Goal: Task Accomplishment & Management: Use online tool/utility

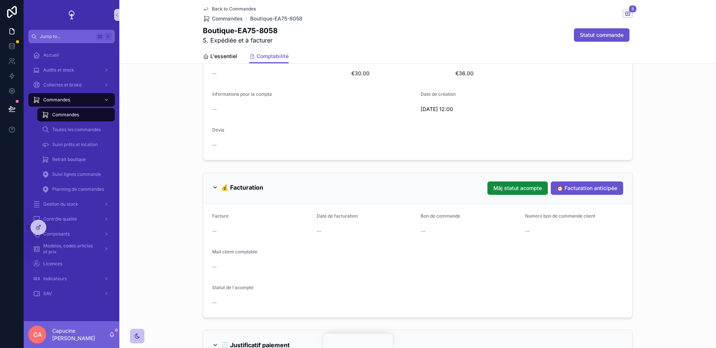
scroll to position [132, 0]
click at [573, 193] on button "⏰ Facturation anticipée" at bounding box center [587, 189] width 72 height 13
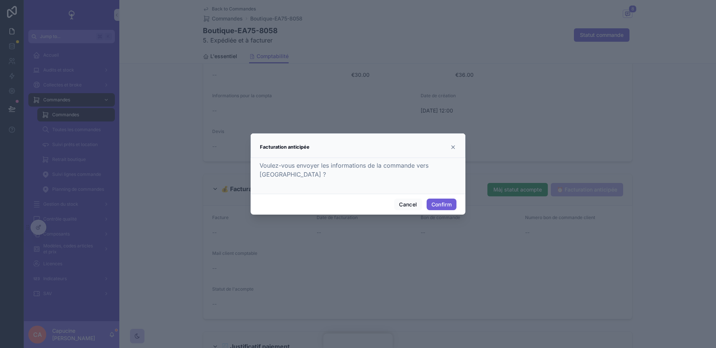
click at [444, 210] on button "Confirm" at bounding box center [441, 205] width 30 height 12
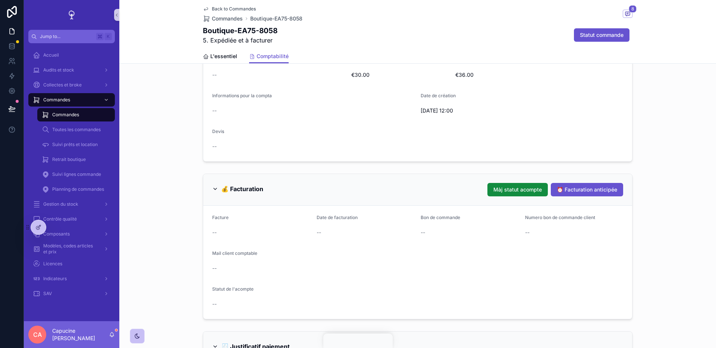
click at [636, 165] on div "4. Produite et à expédier 5 5. Expédiée et à facturer 6 6. Facturée et terminée…" at bounding box center [417, 228] width 596 height 574
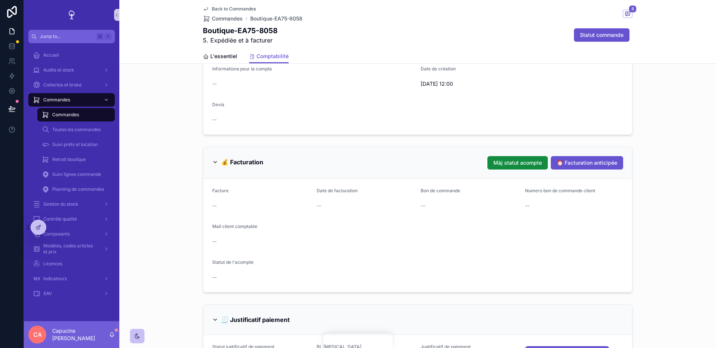
scroll to position [163, 0]
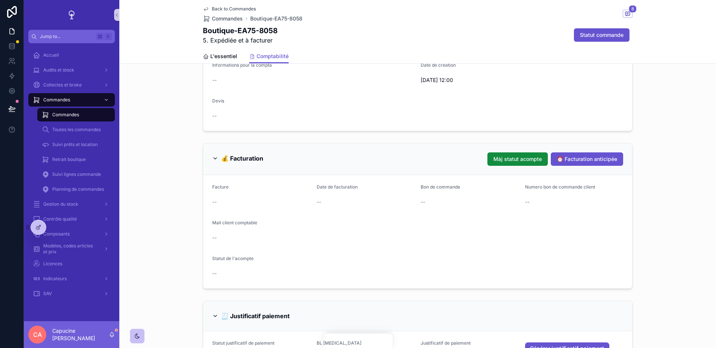
click at [469, 245] on form "Facture -- Date de facturation -- Bon de commande -- Numero bon de commande cli…" at bounding box center [417, 231] width 429 height 113
drag, startPoint x: 469, startPoint y: 245, endPoint x: 469, endPoint y: 231, distance: 13.4
click at [469, 232] on form "Facture -- Date de facturation -- Bon de commande -- Numero bon de commande cli…" at bounding box center [417, 231] width 429 height 113
click at [469, 231] on form "Facture -- Date de facturation -- Bon de commande -- Numero bon de commande cli…" at bounding box center [417, 231] width 429 height 113
click at [466, 247] on form "Facture -- Date de facturation -- Bon de commande -- Numero bon de commande cli…" at bounding box center [417, 231] width 429 height 113
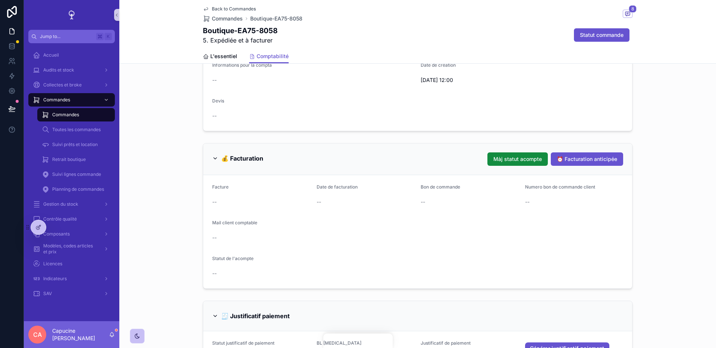
click at [373, 272] on div "--" at bounding box center [417, 273] width 411 height 7
click at [446, 182] on form "Facture -- Date de facturation -- Bon de commande -- Numero bon de commande cli…" at bounding box center [417, 231] width 429 height 113
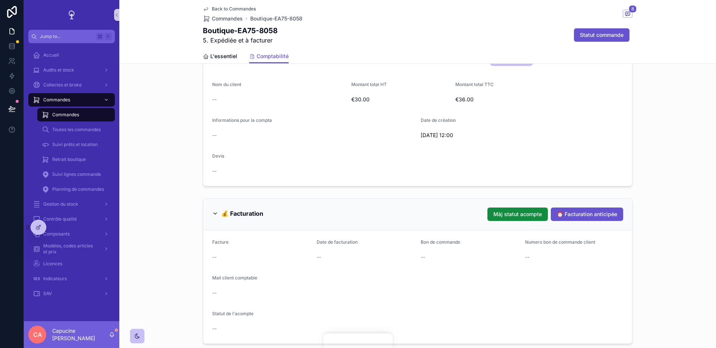
scroll to position [107, 0]
click at [495, 168] on form "Statut commande 5. Expédiée et à facturer Source de la commande BOUTIQUE Site d…" at bounding box center [417, 108] width 429 height 155
click at [480, 173] on form "Statut commande 5. Expédiée et à facturer Source de la commande BOUTIQUE Site d…" at bounding box center [417, 108] width 429 height 155
click at [471, 178] on form "Statut commande 5. Expédiée et à facturer Source de la commande BOUTIQUE Site d…" at bounding box center [417, 108] width 429 height 155
click at [482, 178] on form "Statut commande 5. Expédiée et à facturer Source de la commande BOUTIQUE Site d…" at bounding box center [417, 108] width 429 height 155
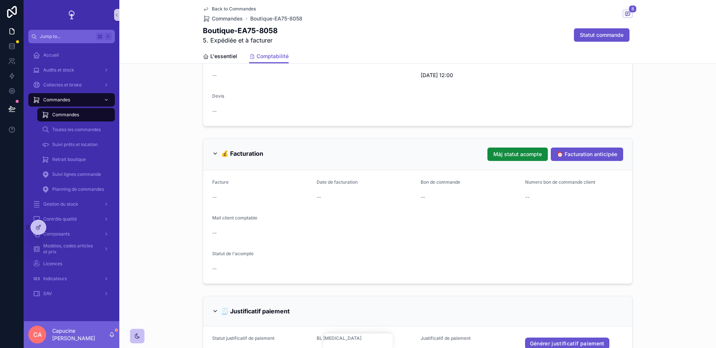
scroll to position [164, 0]
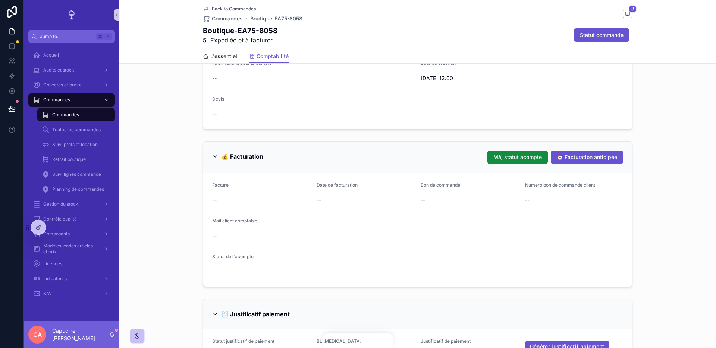
click at [262, 32] on h1 "Boutique-EA75-8058" at bounding box center [240, 30] width 75 height 10
copy h1 "Boutique-EA75-8058"
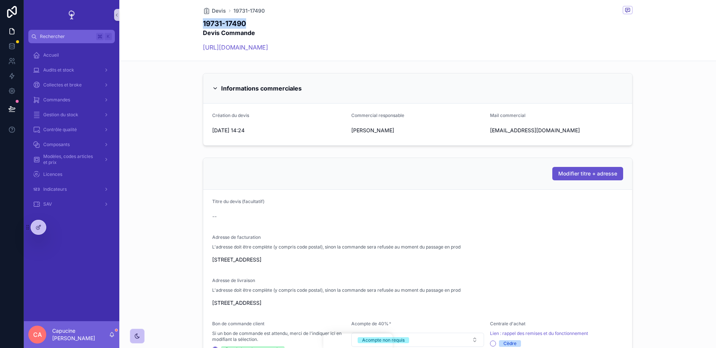
scroll to position [4, 0]
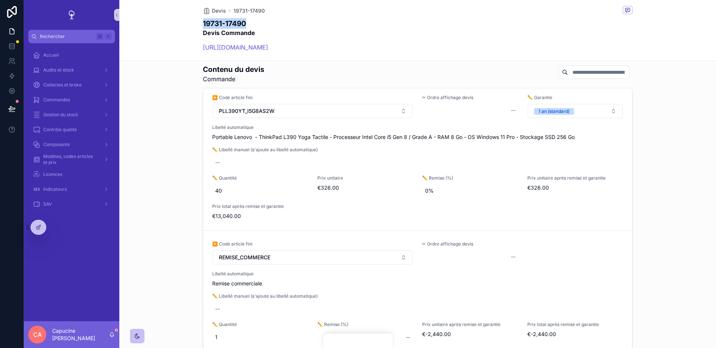
click at [668, 31] on div "Devis 19731-17490 19731-17490 Devis Commande https://ecodair.pipedrive.com/deal…" at bounding box center [417, 30] width 596 height 61
click at [471, 23] on div "19731-17490 Devis Commande https://ecodair.pipedrive.com/deal/19731" at bounding box center [417, 37] width 429 height 38
drag, startPoint x: 460, startPoint y: 40, endPoint x: 460, endPoint y: 22, distance: 17.5
click at [460, 25] on div "19731-17490 Devis Commande https://ecodair.pipedrive.com/deal/19731" at bounding box center [417, 37] width 429 height 38
click at [460, 22] on div "19731-17490 Devis Commande https://ecodair.pipedrive.com/deal/19731" at bounding box center [417, 37] width 429 height 38
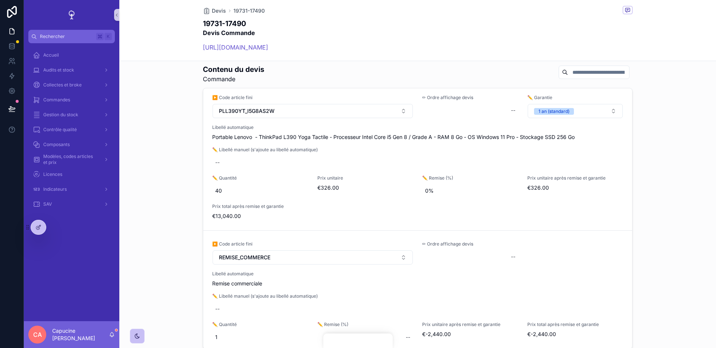
click at [459, 31] on div "19731-17490 Devis Commande https://ecodair.pipedrive.com/deal/19731" at bounding box center [417, 37] width 429 height 38
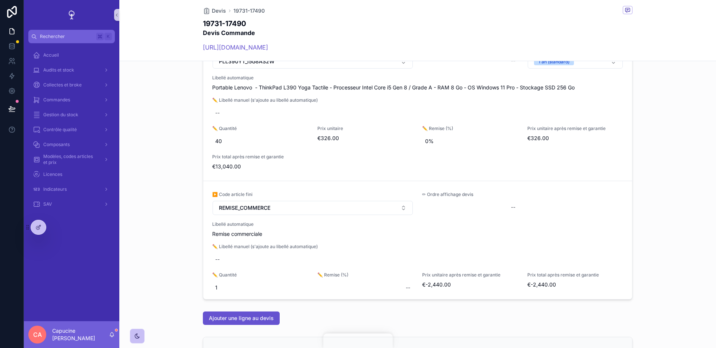
scroll to position [480, 0]
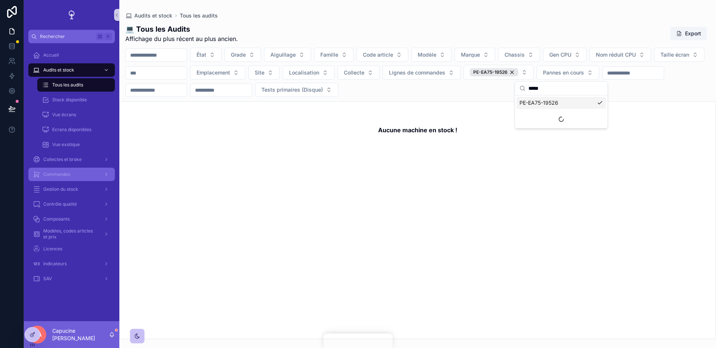
click at [80, 176] on div "Commandes" at bounding box center [72, 174] width 78 height 12
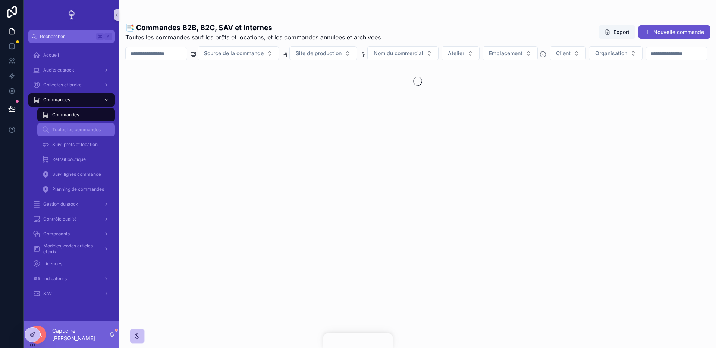
click at [570, 50] on span "Client" at bounding box center [563, 53] width 15 height 7
click at [586, 55] on button "Client" at bounding box center [567, 53] width 36 height 14
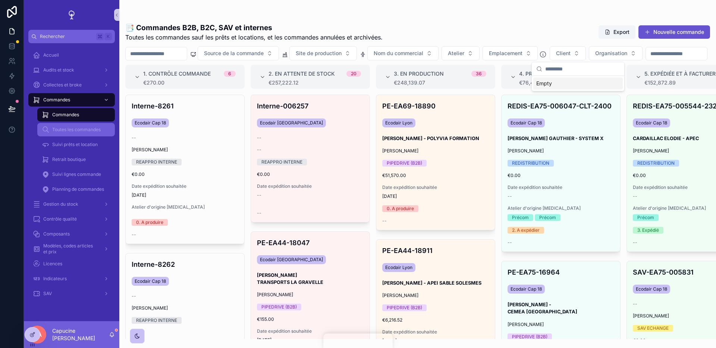
click at [95, 128] on span "Toutes les commandes" at bounding box center [76, 130] width 48 height 6
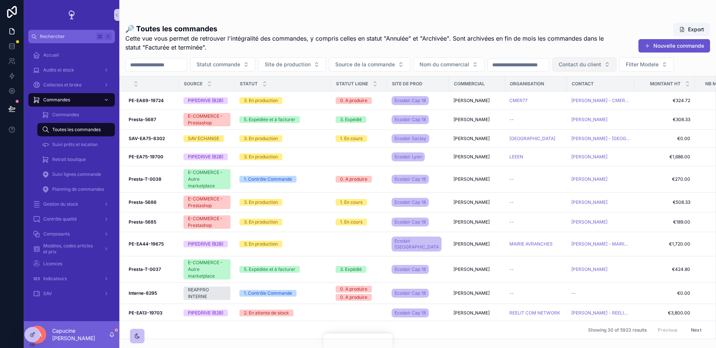
click at [601, 64] on span "Contact du client" at bounding box center [579, 64] width 42 height 7
click at [608, 54] on div "🔎 Toutes les commandes Cette vue vous permet de retrouver l'intégralité des com…" at bounding box center [417, 178] width 596 height 321
click at [524, 50] on span "Cette vue vous permet de retrouver l'intégralité des commandes, y compris celle…" at bounding box center [366, 43] width 483 height 18
click at [595, 67] on span "Contact du client" at bounding box center [579, 64] width 42 height 7
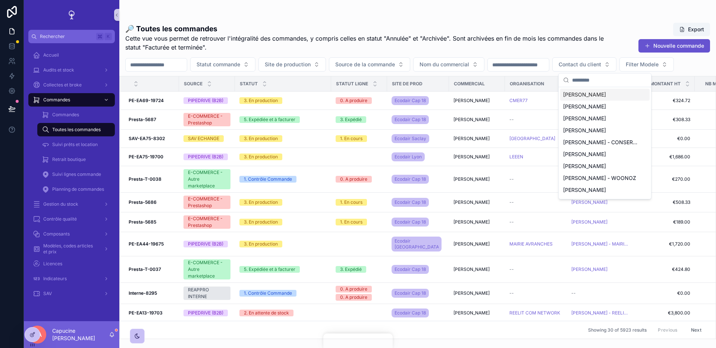
click at [571, 51] on span "Cette vue vous permet de retrouver l'intégralité des commandes, y compris celle…" at bounding box center [366, 43] width 483 height 18
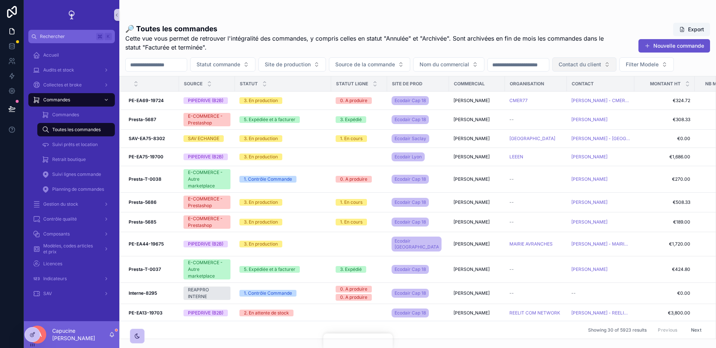
click at [604, 58] on button "Contact du client" at bounding box center [584, 64] width 64 height 14
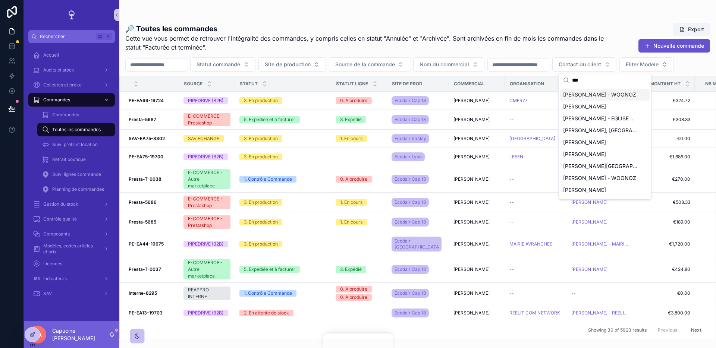
type input "***"
click at [604, 50] on span "Cette vue vous permet de retrouver l'intégralité des commandes, y compris celle…" at bounding box center [366, 43] width 483 height 18
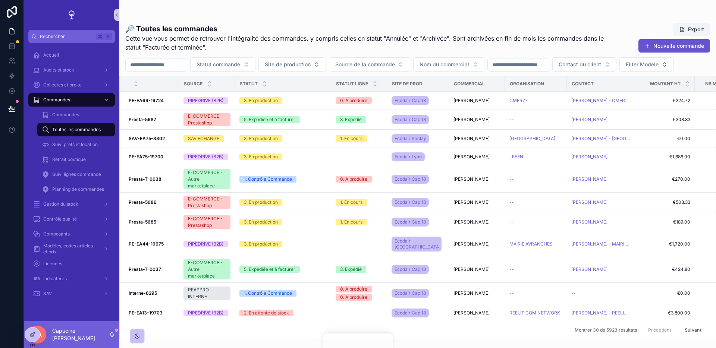
click at [163, 60] on input "text" at bounding box center [156, 65] width 61 height 10
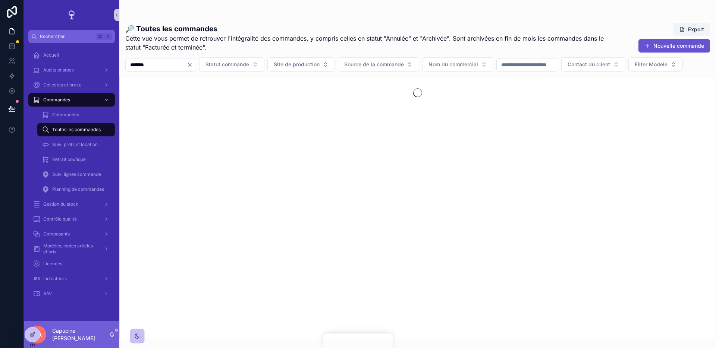
type input "*******"
click at [188, 54] on div "🔎 Toutes les commandes Cette vue vous permet de retrouver l'intégralité des com…" at bounding box center [417, 178] width 596 height 321
click at [191, 64] on icon "Clear" at bounding box center [189, 64] width 3 height 3
click at [198, 52] on div "🔎 Toutes les commandes Cette vue vous permet de retrouver l'intégralité des com…" at bounding box center [417, 37] width 584 height 31
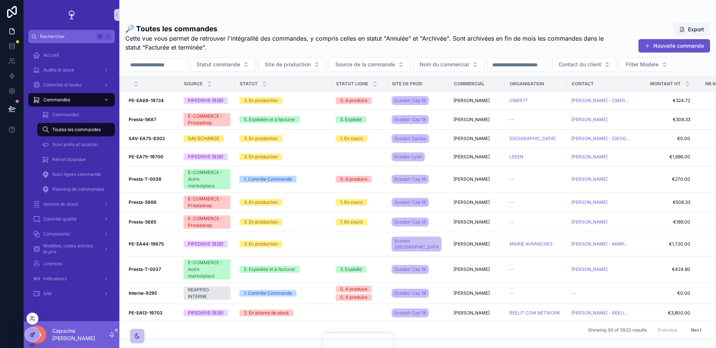
click at [36, 337] on div at bounding box center [32, 335] width 15 height 14
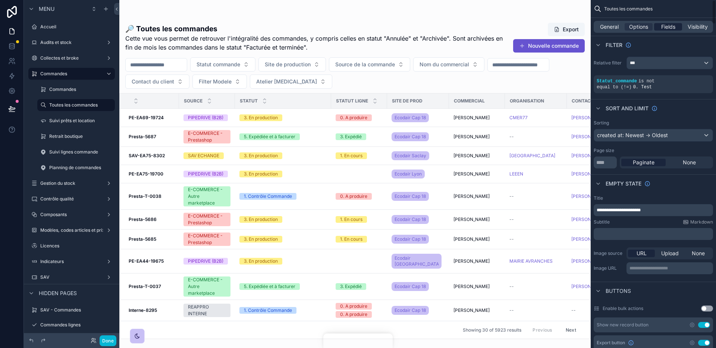
click at [672, 25] on span "Fields" at bounding box center [668, 26] width 14 height 7
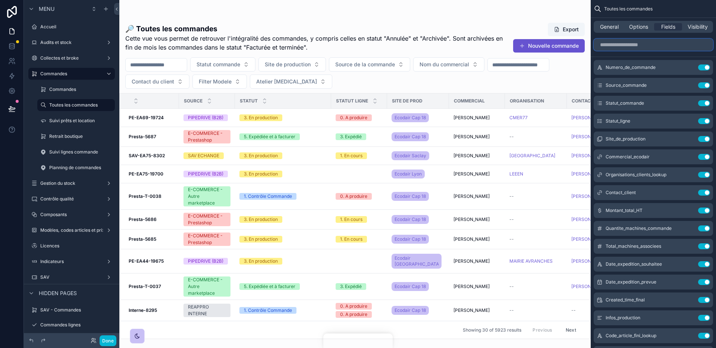
click at [663, 42] on input "scrollable content" at bounding box center [652, 45] width 119 height 12
click at [644, 24] on span "Options" at bounding box center [638, 26] width 19 height 7
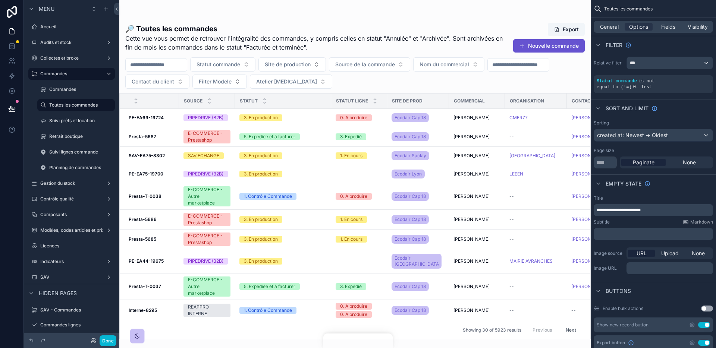
drag, startPoint x: 663, startPoint y: 24, endPoint x: 665, endPoint y: 14, distance: 10.8
click at [663, 24] on span "Fields" at bounding box center [668, 26] width 14 height 7
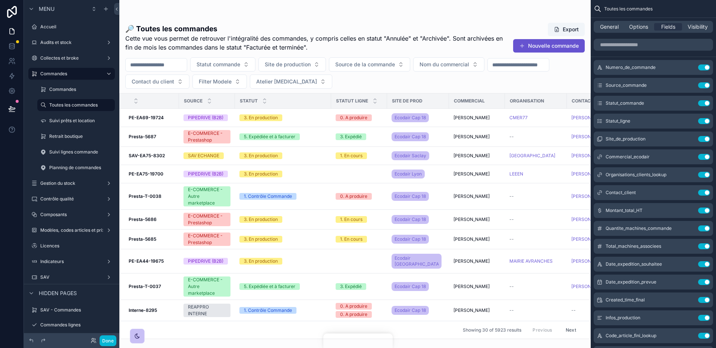
click at [665, 13] on div "Toutes les commandes" at bounding box center [652, 9] width 125 height 18
click at [624, 42] on input "scrollable content" at bounding box center [652, 45] width 119 height 12
type input "**"
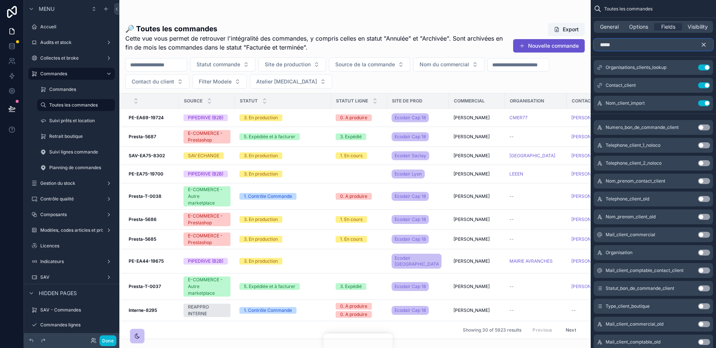
type input "*****"
click at [710, 45] on button "scrollable content" at bounding box center [706, 45] width 13 height 12
click at [700, 44] on input "*****" at bounding box center [652, 45] width 119 height 12
click at [641, 29] on span "Options" at bounding box center [638, 26] width 19 height 7
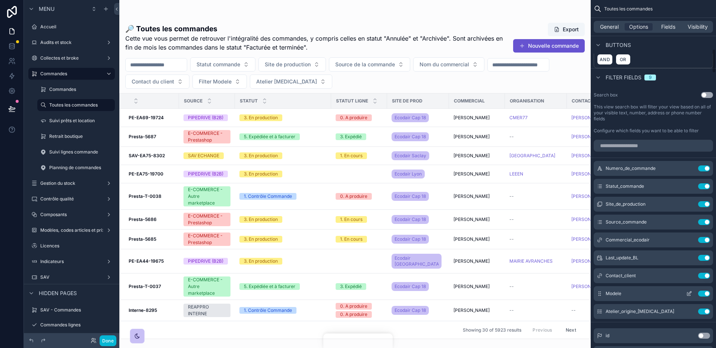
scroll to position [703, 0]
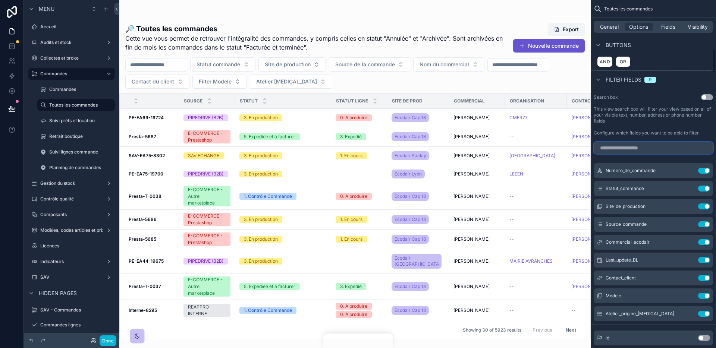
click at [653, 146] on input "scrollable content" at bounding box center [652, 148] width 119 height 12
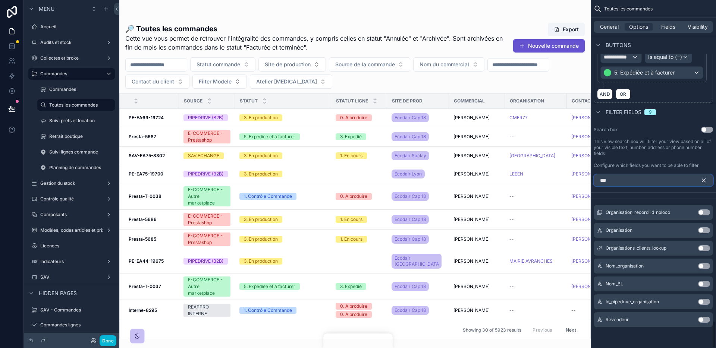
scroll to position [671, 0]
type input "***"
click at [703, 247] on button "Use setting" at bounding box center [704, 248] width 12 height 6
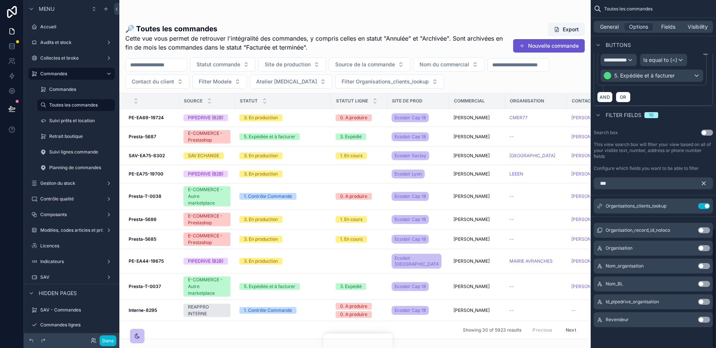
scroll to position [668, 0]
click at [379, 85] on div at bounding box center [354, 174] width 471 height 348
click at [379, 85] on span "Filter Organisations_clients_lookup" at bounding box center [384, 81] width 87 height 7
type input "****"
click at [371, 107] on div "WOONOZ" at bounding box center [362, 112] width 105 height 12
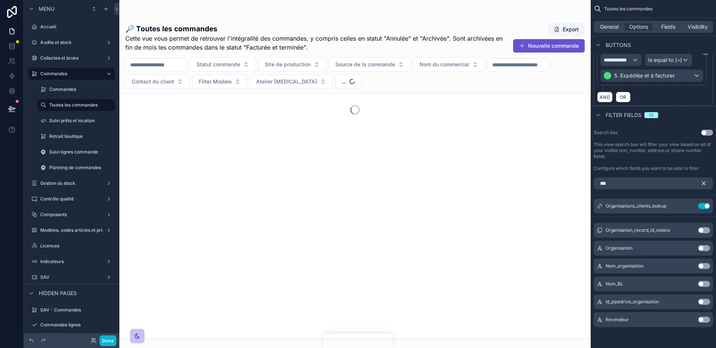
click at [416, 44] on span "Cette vue vous permet de retrouver l'intégralité des commandes, y compris celle…" at bounding box center [314, 43] width 378 height 18
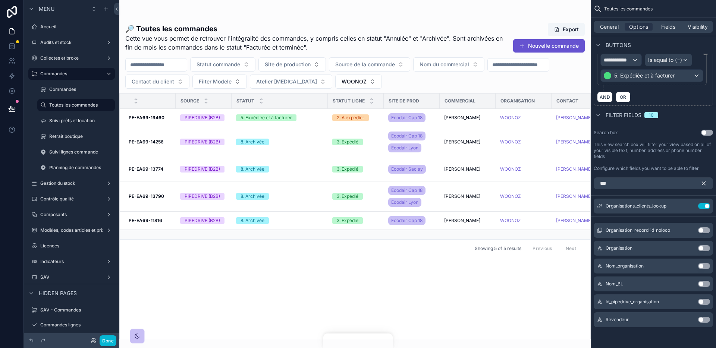
click at [303, 263] on div "Source Statut Statut ligne Site de prod Commercial Organisation Contact Montant…" at bounding box center [355, 216] width 470 height 245
click at [689, 204] on icon "scrollable content" at bounding box center [689, 205] width 3 height 3
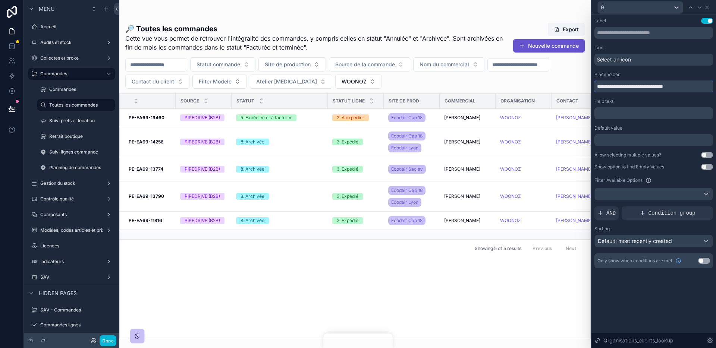
click at [640, 87] on input "**********" at bounding box center [653, 87] width 119 height 12
type input "**********"
click at [630, 311] on div "**********" at bounding box center [653, 181] width 124 height 333
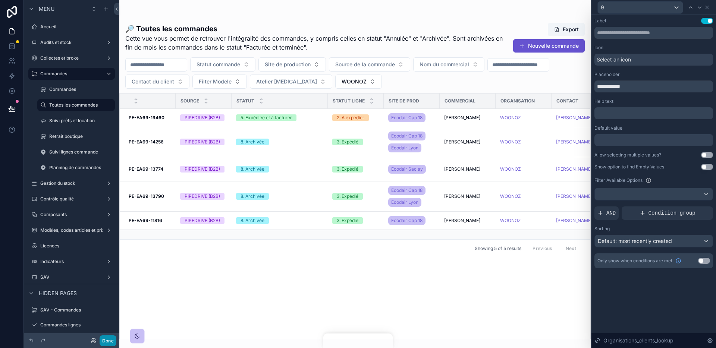
click at [111, 341] on button "Done" at bounding box center [108, 340] width 17 height 11
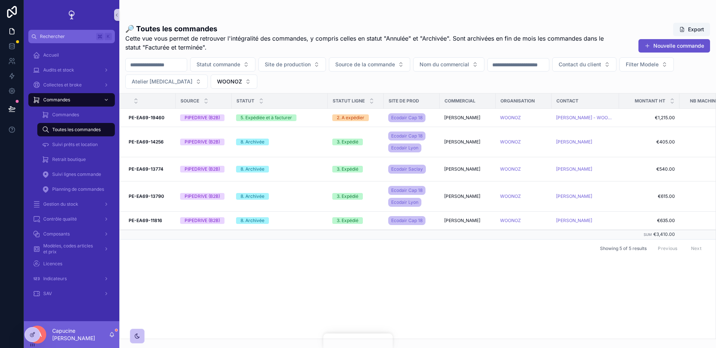
click at [200, 89] on div "🔎 Toutes les commandes Cette vue vous permet de retrouver l'intégralité des com…" at bounding box center [417, 178] width 596 height 321
click at [211, 86] on button "WOONOZ" at bounding box center [234, 82] width 47 height 14
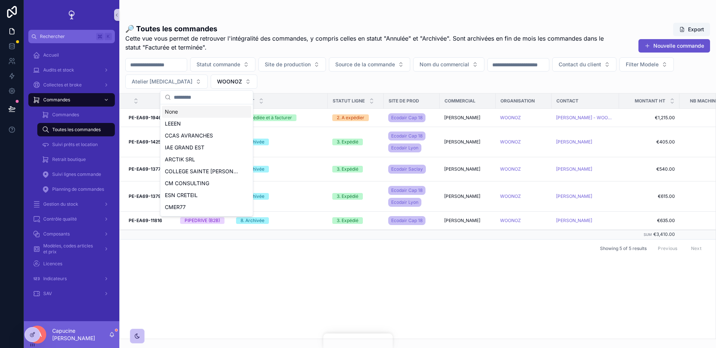
click at [211, 115] on div "None" at bounding box center [206, 112] width 89 height 12
click at [293, 70] on button "Site de production" at bounding box center [291, 64] width 67 height 14
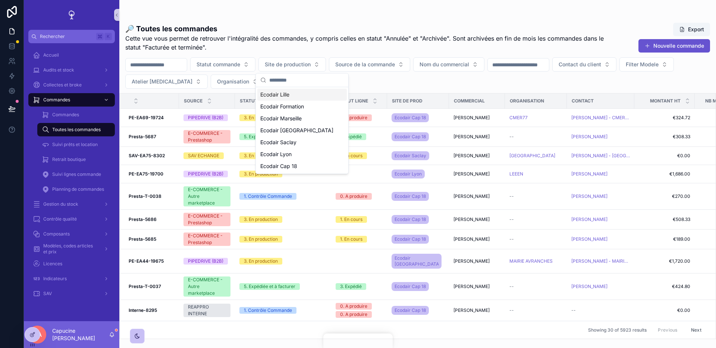
click at [332, 22] on div "🔎 Toutes les commandes Cette vue vous permet de retrouver l'intégralité des com…" at bounding box center [417, 37] width 584 height 31
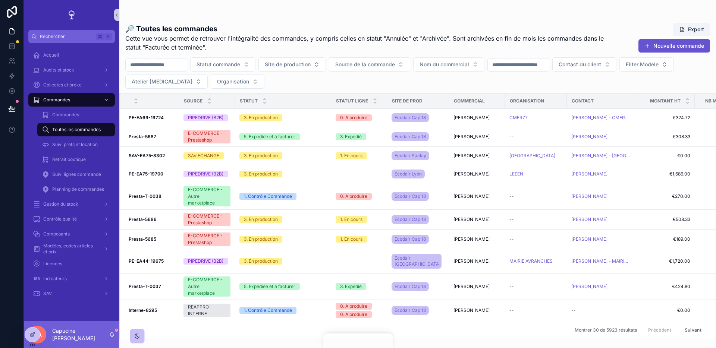
click at [253, 20] on div "🔎 Toutes les commandes Cette vue vous permet de retrouver l'intégralité des com…" at bounding box center [417, 178] width 596 height 321
click at [295, 11] on div "🔎 Toutes les commandes Cette vue vous permet de retrouver l'intégralité des com…" at bounding box center [417, 169] width 596 height 339
click at [347, 71] on button "Source de la commande" at bounding box center [369, 64] width 81 height 14
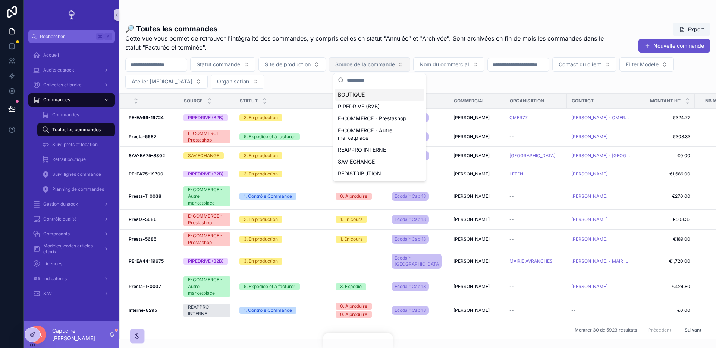
click at [373, 65] on span "Source de la commande" at bounding box center [365, 64] width 60 height 7
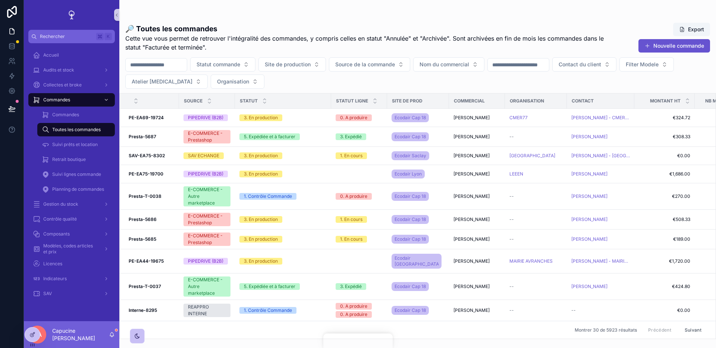
click at [384, 51] on span "Cette vue vous permet de retrouver l'intégralité des commandes, y compris celle…" at bounding box center [366, 43] width 483 height 18
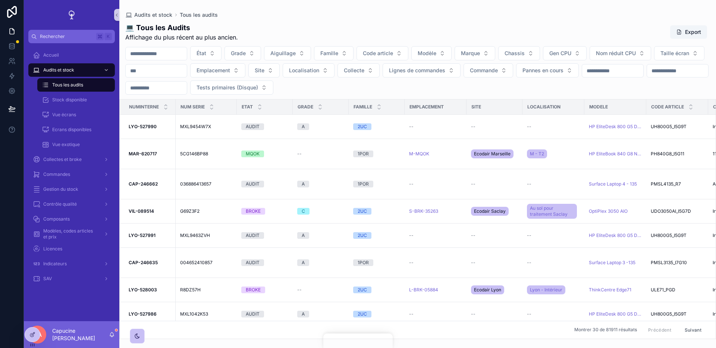
scroll to position [0, 275]
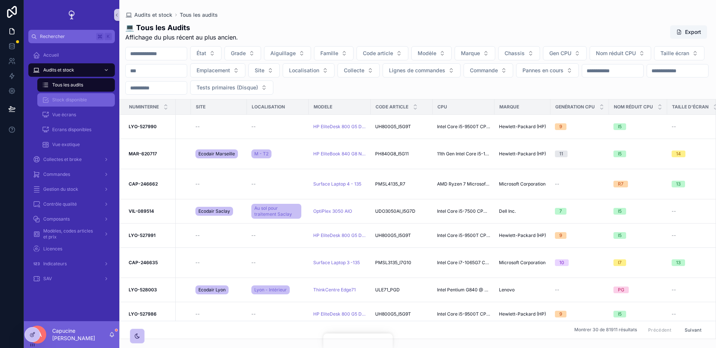
click at [95, 99] on div "Stock disponible" at bounding box center [76, 100] width 69 height 12
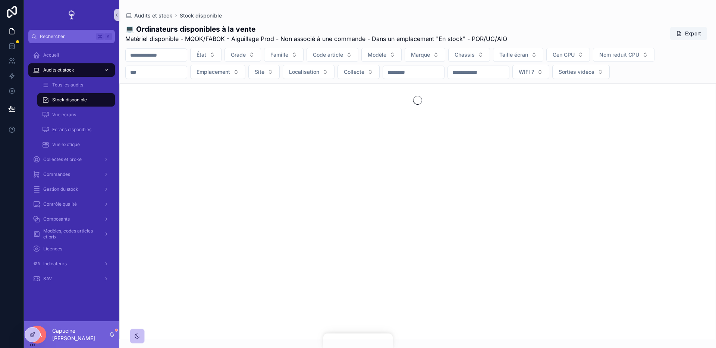
drag, startPoint x: 318, startPoint y: 39, endPoint x: 337, endPoint y: 31, distance: 20.9
click at [337, 31] on div "💻 Ordinateurs disponibles à la vente Matériel disponible - MQOK/FABOK - Aiguill…" at bounding box center [316, 33] width 382 height 19
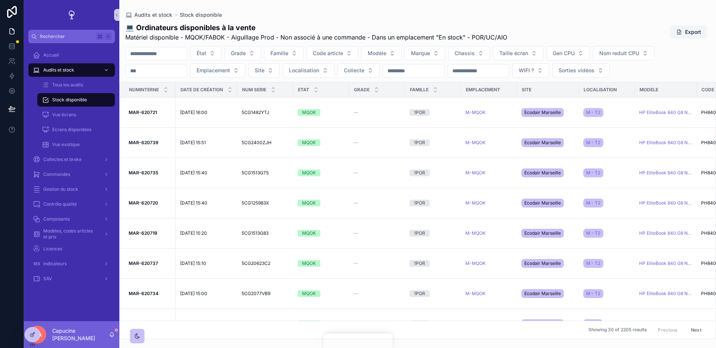
click at [337, 31] on h1 "💻 Ordinateurs disponibles à la vente" at bounding box center [316, 27] width 382 height 10
drag, startPoint x: 349, startPoint y: 24, endPoint x: 366, endPoint y: 36, distance: 21.2
click at [366, 36] on div "💻 Ordinateurs disponibles à la vente Matériel disponible - MQOK/FABOK - Aiguill…" at bounding box center [316, 31] width 382 height 19
click at [366, 36] on span "Matériel disponible - MQOK/FABOK - Aiguillage Prod - Non associé à une commande…" at bounding box center [316, 37] width 382 height 9
drag, startPoint x: 366, startPoint y: 36, endPoint x: 366, endPoint y: 21, distance: 15.3
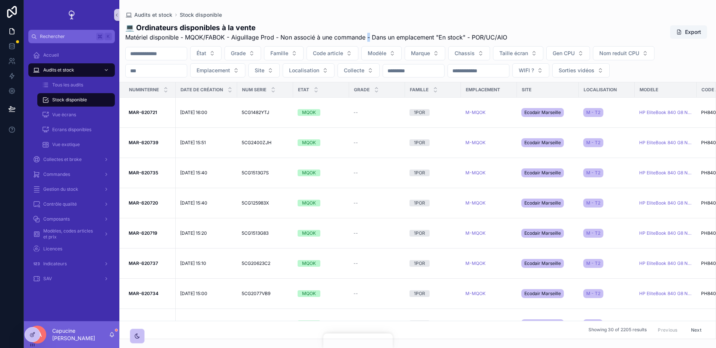
click at [366, 25] on div "💻 Ordinateurs disponibles à la vente Matériel disponible - MQOK/FABOK - Aiguill…" at bounding box center [316, 31] width 382 height 19
click at [366, 21] on div "💻 Ordinateurs disponibles à la vente Matériel disponible - MQOK/FABOK - Aiguill…" at bounding box center [417, 178] width 596 height 321
click at [347, 22] on h1 "💻 Ordinateurs disponibles à la vente" at bounding box center [316, 27] width 382 height 10
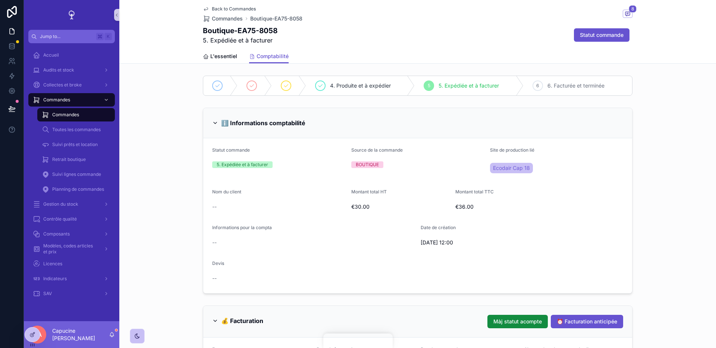
click at [378, 17] on div "Back to Commandes Commandes Boutique-EA75-8058 8" at bounding box center [417, 14] width 429 height 16
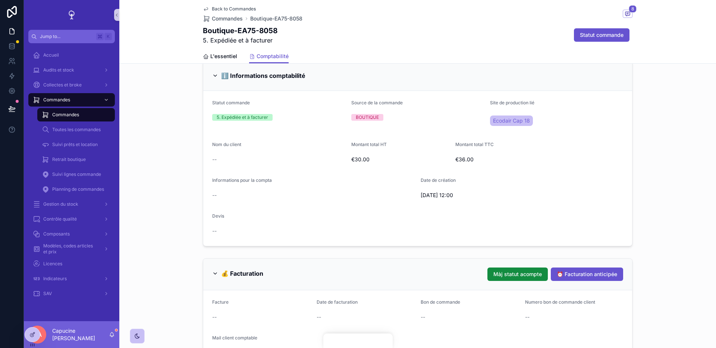
scroll to position [154, 0]
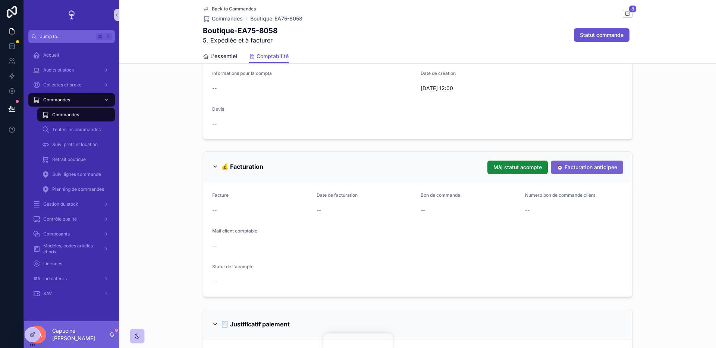
click at [578, 173] on button "⏰ Facturation anticipée" at bounding box center [587, 167] width 72 height 13
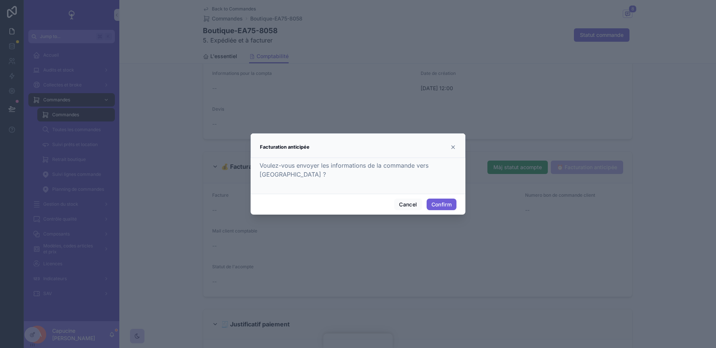
click at [449, 203] on button "Confirm" at bounding box center [441, 205] width 30 height 12
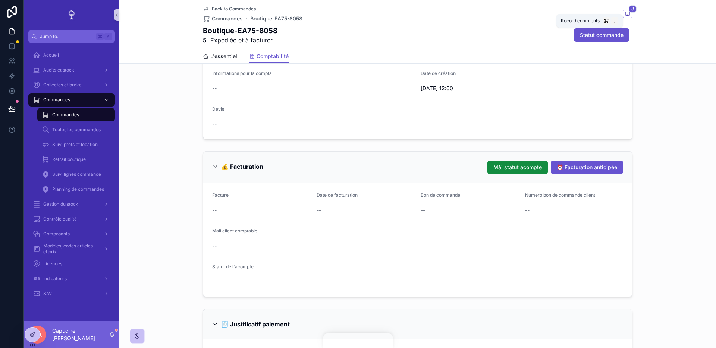
click at [628, 14] on icon at bounding box center [627, 14] width 6 height 6
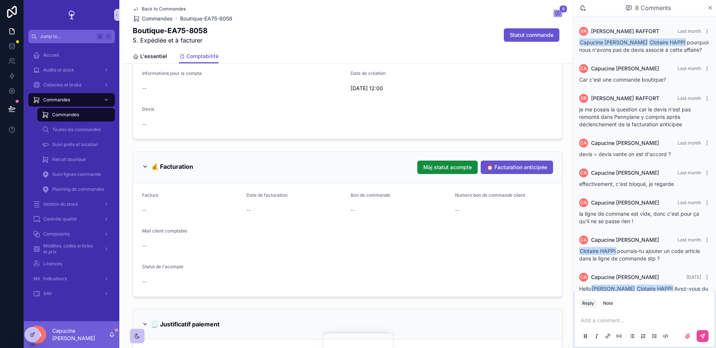
scroll to position [24, 0]
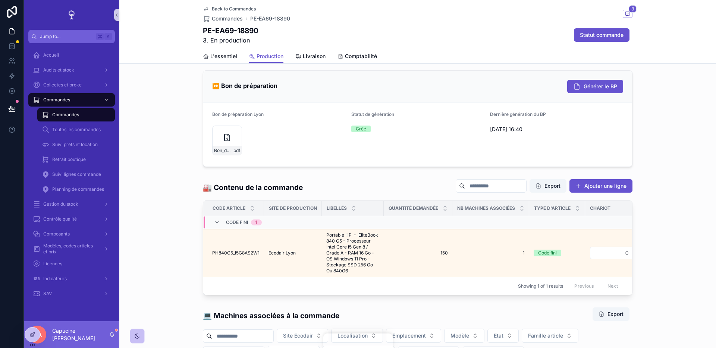
scroll to position [184, 0]
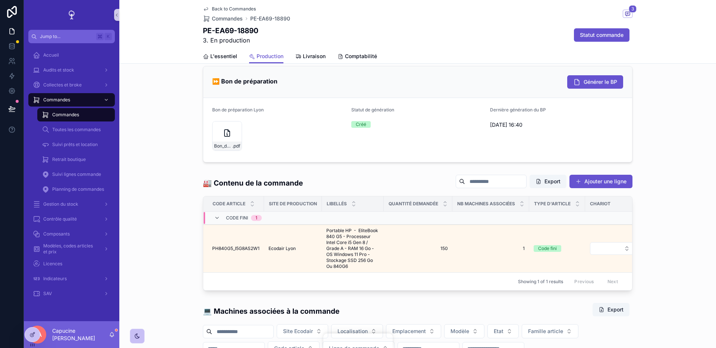
click at [436, 114] on div "Statut de génération" at bounding box center [417, 111] width 133 height 9
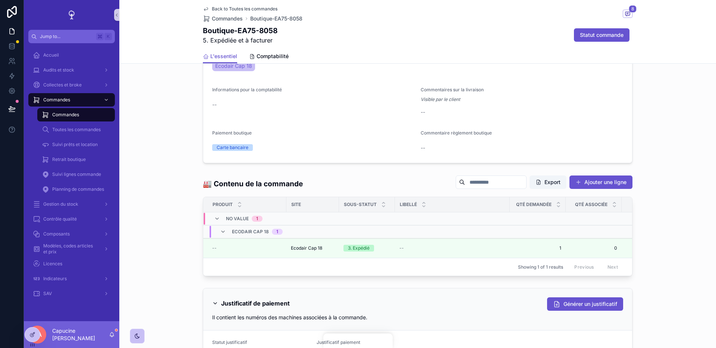
scroll to position [457, 0]
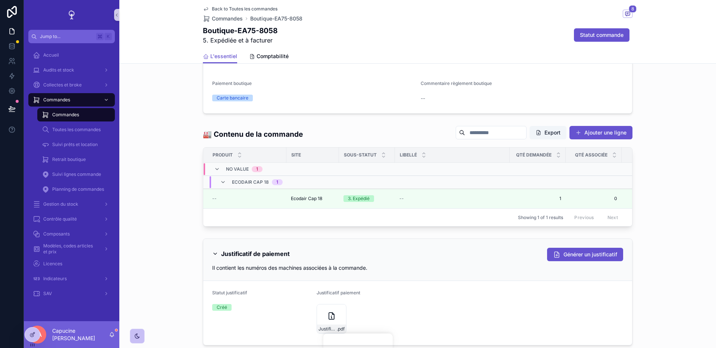
click at [179, 163] on div "🏭 Contenu de la commande Export Ajouter une ligne Produit Site Sous-statut Libe…" at bounding box center [417, 176] width 596 height 107
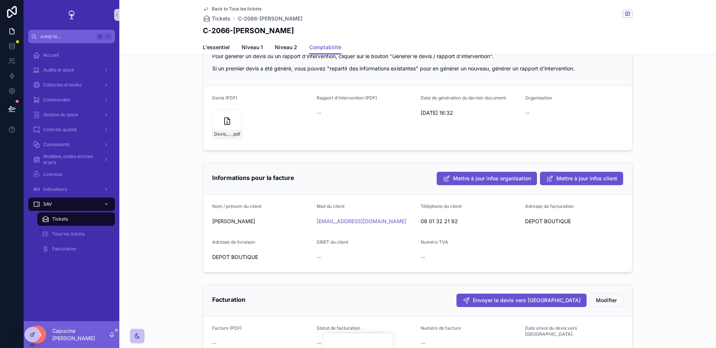
scroll to position [169, 0]
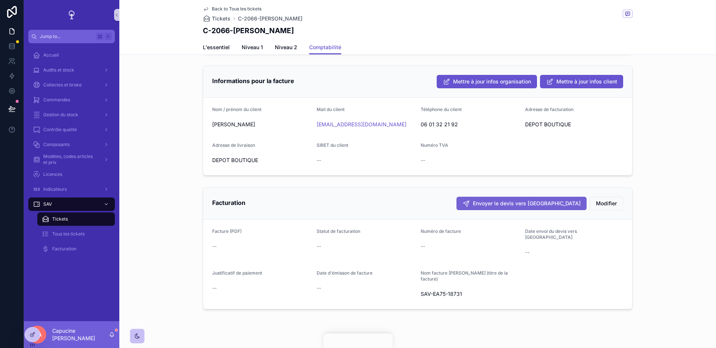
click at [537, 201] on span "Envoyer le devis vers [GEOGRAPHIC_DATA]" at bounding box center [527, 203] width 108 height 7
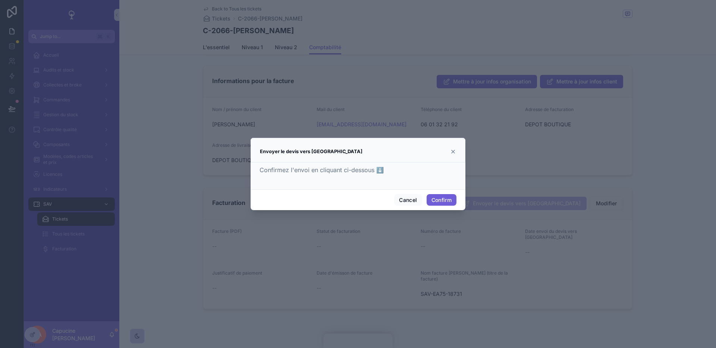
click at [433, 199] on button "Confirm" at bounding box center [441, 200] width 30 height 12
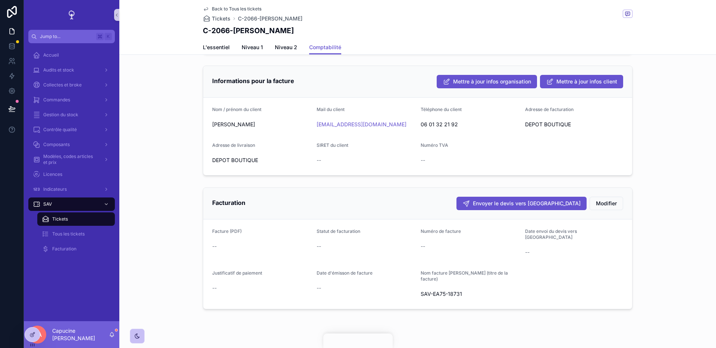
click at [221, 34] on h1 "C-2066-[PERSON_NAME]" at bounding box center [248, 30] width 91 height 10
copy h1 "2066"
